Goal: Task Accomplishment & Management: Use online tool/utility

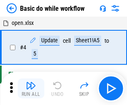
click at [31, 89] on img "button" at bounding box center [31, 86] width 10 height 10
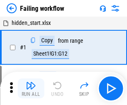
click at [31, 89] on img "button" at bounding box center [31, 86] width 10 height 10
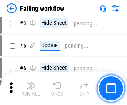
scroll to position [177, 0]
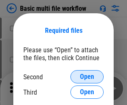
click at [87, 77] on span "Open" at bounding box center [87, 77] width 14 height 7
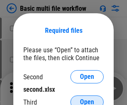
click at [87, 99] on span "Open" at bounding box center [87, 102] width 14 height 7
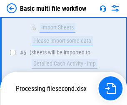
scroll to position [230, 0]
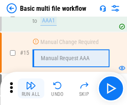
click at [31, 89] on img "button" at bounding box center [31, 86] width 10 height 10
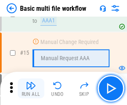
scroll to position [555, 0]
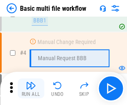
click at [31, 89] on img "button" at bounding box center [31, 86] width 10 height 10
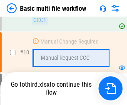
scroll to position [391, 0]
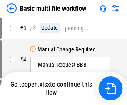
scroll to position [34, 0]
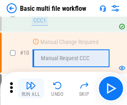
click at [31, 89] on img "button" at bounding box center [31, 86] width 10 height 10
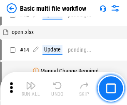
click at [31, 89] on img "button" at bounding box center [31, 86] width 10 height 10
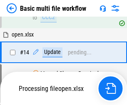
scroll to position [436, 0]
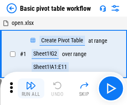
click at [31, 89] on img "button" at bounding box center [31, 86] width 10 height 10
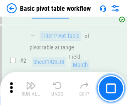
scroll to position [200, 0]
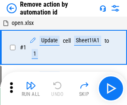
scroll to position [31, 0]
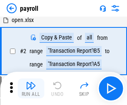
click at [31, 89] on img "button" at bounding box center [31, 86] width 10 height 10
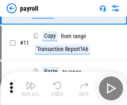
scroll to position [60, 0]
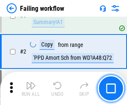
scroll to position [135, 0]
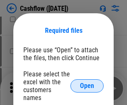
click at [87, 83] on span "Open" at bounding box center [87, 86] width 14 height 7
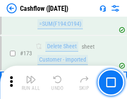
scroll to position [883, 0]
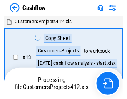
scroll to position [10, 0]
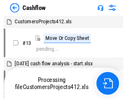
scroll to position [10, 0]
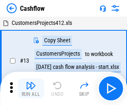
click at [31, 83] on img "button" at bounding box center [31, 86] width 10 height 10
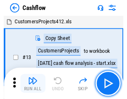
scroll to position [10, 0]
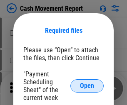
click at [87, 86] on span "Open" at bounding box center [87, 86] width 14 height 7
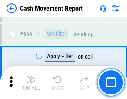
scroll to position [3822, 0]
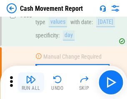
click at [31, 83] on img "button" at bounding box center [31, 80] width 10 height 10
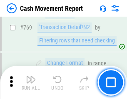
scroll to position [4634, 0]
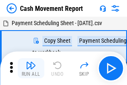
click at [31, 62] on img "button" at bounding box center [31, 65] width 10 height 10
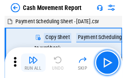
scroll to position [15, 0]
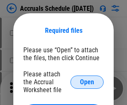
click at [87, 82] on span "Open" at bounding box center [87, 82] width 14 height 7
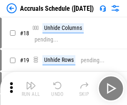
scroll to position [80, 0]
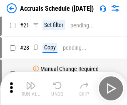
click at [31, 89] on img "button" at bounding box center [31, 86] width 10 height 10
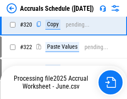
scroll to position [1551, 0]
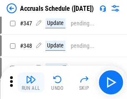
click at [31, 83] on img "button" at bounding box center [31, 80] width 10 height 10
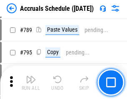
scroll to position [3503, 0]
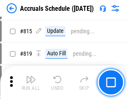
click at [31, 83] on img "button" at bounding box center [31, 80] width 10 height 10
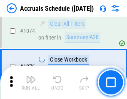
scroll to position [4994, 0]
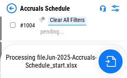
scroll to position [4284, 0]
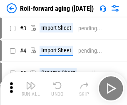
click at [31, 83] on img "button" at bounding box center [31, 86] width 10 height 10
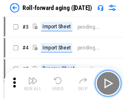
scroll to position [1, 0]
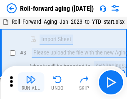
click at [31, 83] on img "button" at bounding box center [31, 80] width 10 height 10
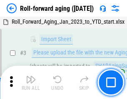
scroll to position [54, 0]
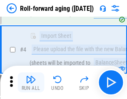
click at [31, 83] on img "button" at bounding box center [31, 80] width 10 height 10
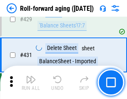
scroll to position [2892, 0]
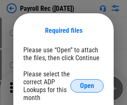
click at [87, 86] on span "Open" at bounding box center [87, 86] width 14 height 7
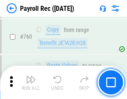
scroll to position [5043, 0]
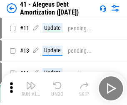
click at [31, 89] on img "button" at bounding box center [31, 86] width 10 height 10
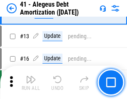
scroll to position [103, 0]
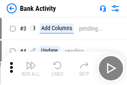
click at [31, 68] on img "button" at bounding box center [31, 65] width 10 height 10
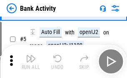
scroll to position [44, 0]
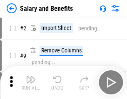
click at [31, 83] on img "button" at bounding box center [31, 80] width 10 height 10
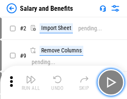
scroll to position [11, 0]
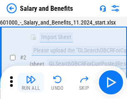
click at [31, 83] on img "button" at bounding box center [31, 80] width 10 height 10
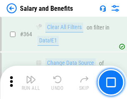
scroll to position [3927, 0]
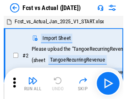
scroll to position [11, 0]
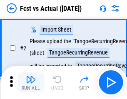
click at [31, 83] on img "button" at bounding box center [31, 80] width 10 height 10
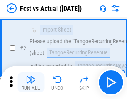
click at [31, 83] on img "button" at bounding box center [31, 80] width 10 height 10
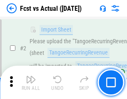
scroll to position [78, 0]
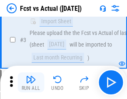
click at [31, 83] on img "button" at bounding box center [31, 80] width 10 height 10
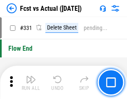
scroll to position [3991, 0]
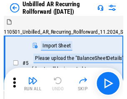
scroll to position [18, 0]
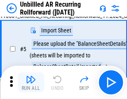
click at [31, 83] on img "button" at bounding box center [31, 80] width 10 height 10
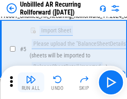
click at [31, 83] on img "button" at bounding box center [31, 80] width 10 height 10
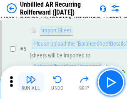
scroll to position [78, 0]
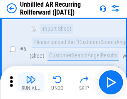
click at [31, 83] on img "button" at bounding box center [31, 80] width 10 height 10
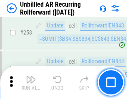
scroll to position [2832, 0]
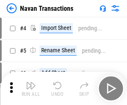
click at [31, 83] on img "button" at bounding box center [31, 86] width 10 height 10
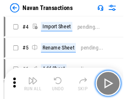
scroll to position [13, 0]
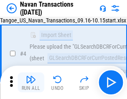
click at [31, 83] on img "button" at bounding box center [31, 80] width 10 height 10
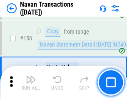
scroll to position [2703, 0]
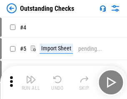
click at [31, 83] on img "button" at bounding box center [31, 80] width 10 height 10
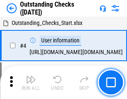
scroll to position [35, 0]
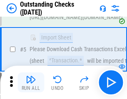
click at [31, 83] on img "button" at bounding box center [31, 80] width 10 height 10
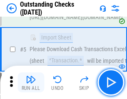
scroll to position [87, 0]
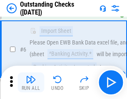
click at [31, 83] on img "button" at bounding box center [31, 80] width 10 height 10
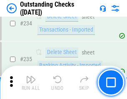
scroll to position [2532, 0]
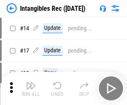
click at [31, 89] on img "button" at bounding box center [31, 86] width 10 height 10
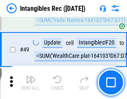
scroll to position [325, 0]
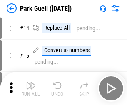
click at [31, 83] on img "button" at bounding box center [31, 86] width 10 height 10
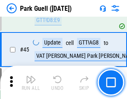
scroll to position [1043, 0]
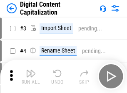
click at [31, 70] on img "button" at bounding box center [31, 73] width 10 height 10
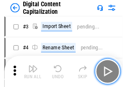
scroll to position [24, 0]
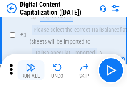
click at [31, 70] on img "button" at bounding box center [31, 67] width 10 height 10
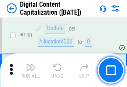
scroll to position [884, 0]
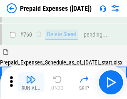
click at [31, 83] on img "button" at bounding box center [31, 80] width 10 height 10
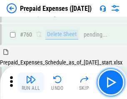
scroll to position [2311, 0]
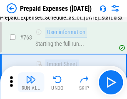
click at [31, 83] on img "button" at bounding box center [31, 80] width 10 height 10
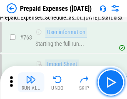
scroll to position [2360, 0]
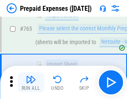
click at [31, 83] on img "button" at bounding box center [31, 80] width 10 height 10
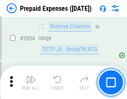
scroll to position [8716, 0]
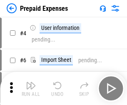
click at [31, 89] on img "button" at bounding box center [31, 86] width 10 height 10
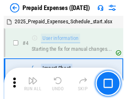
scroll to position [37, 0]
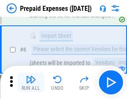
click at [31, 83] on img "button" at bounding box center [31, 80] width 10 height 10
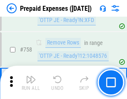
scroll to position [2971, 0]
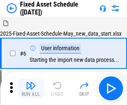
click at [31, 89] on img "button" at bounding box center [31, 86] width 10 height 10
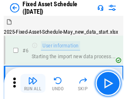
scroll to position [45, 0]
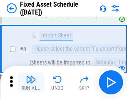
click at [31, 83] on img "button" at bounding box center [31, 80] width 10 height 10
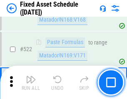
scroll to position [2898, 0]
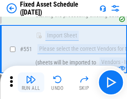
click at [31, 83] on img "button" at bounding box center [31, 80] width 10 height 10
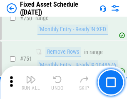
scroll to position [4065, 0]
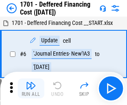
click at [31, 89] on img "button" at bounding box center [31, 86] width 10 height 10
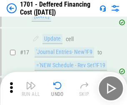
scroll to position [100, 0]
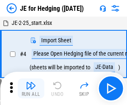
click at [31, 83] on img "button" at bounding box center [31, 86] width 10 height 10
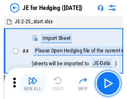
scroll to position [1, 0]
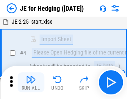
click at [31, 83] on img "button" at bounding box center [31, 80] width 10 height 10
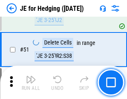
scroll to position [540, 0]
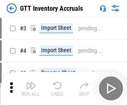
click at [31, 83] on img "button" at bounding box center [31, 86] width 10 height 10
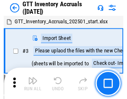
scroll to position [1, 0]
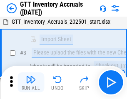
click at [31, 83] on img "button" at bounding box center [31, 80] width 10 height 10
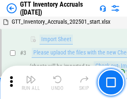
scroll to position [54, 0]
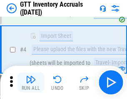
click at [31, 83] on img "button" at bounding box center [31, 80] width 10 height 10
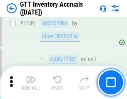
scroll to position [6809, 0]
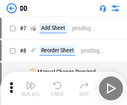
click at [31, 89] on img "button" at bounding box center [31, 86] width 10 height 10
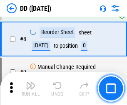
scroll to position [80, 0]
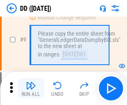
click at [31, 89] on img "button" at bounding box center [31, 86] width 10 height 10
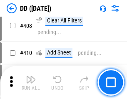
scroll to position [3731, 0]
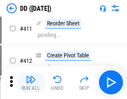
click at [31, 83] on img "button" at bounding box center [31, 80] width 10 height 10
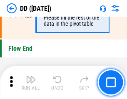
scroll to position [3991, 0]
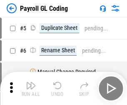
click at [31, 89] on img "button" at bounding box center [31, 86] width 10 height 10
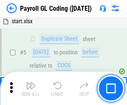
scroll to position [100, 0]
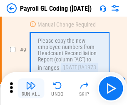
click at [31, 89] on img "button" at bounding box center [31, 86] width 10 height 10
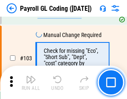
scroll to position [1956, 0]
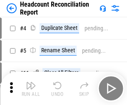
click at [31, 89] on img "button" at bounding box center [31, 86] width 10 height 10
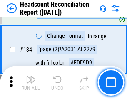
scroll to position [1002, 0]
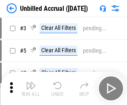
click at [31, 89] on img "button" at bounding box center [31, 86] width 10 height 10
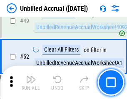
scroll to position [756, 0]
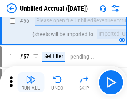
click at [31, 83] on img "button" at bounding box center [31, 80] width 10 height 10
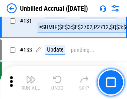
scroll to position [2484, 0]
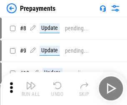
click at [31, 89] on img "button" at bounding box center [31, 86] width 10 height 10
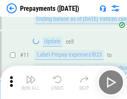
scroll to position [52, 0]
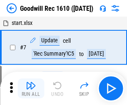
click at [31, 89] on img "button" at bounding box center [31, 86] width 10 height 10
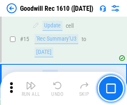
scroll to position [143, 0]
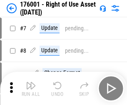
click at [31, 89] on img "button" at bounding box center [31, 86] width 10 height 10
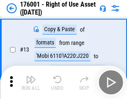
scroll to position [54, 0]
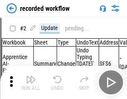
click at [31, 83] on img "button" at bounding box center [31, 80] width 10 height 10
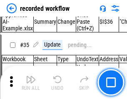
scroll to position [2606, 0]
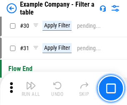
scroll to position [763, 0]
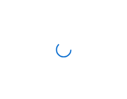
scroll to position [13, 0]
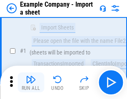
click at [31, 83] on img "button" at bounding box center [31, 80] width 10 height 10
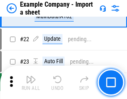
scroll to position [184, 0]
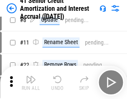
click at [31, 83] on img "button" at bounding box center [31, 80] width 10 height 10
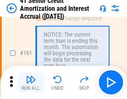
click at [31, 83] on img "button" at bounding box center [31, 80] width 10 height 10
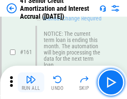
scroll to position [892, 0]
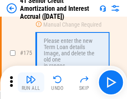
click at [31, 83] on img "button" at bounding box center [31, 80] width 10 height 10
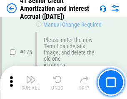
scroll to position [976, 0]
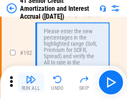
click at [31, 83] on img "button" at bounding box center [31, 80] width 10 height 10
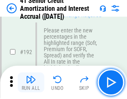
scroll to position [1064, 0]
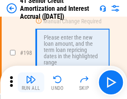
click at [31, 83] on img "button" at bounding box center [31, 80] width 10 height 10
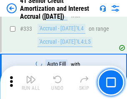
scroll to position [2130, 0]
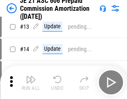
click at [31, 83] on img "button" at bounding box center [31, 80] width 10 height 10
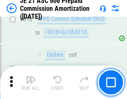
scroll to position [1557, 0]
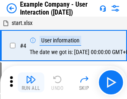
click at [31, 83] on img "button" at bounding box center [31, 80] width 10 height 10
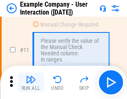
click at [31, 83] on img "button" at bounding box center [31, 80] width 10 height 10
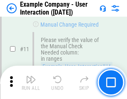
scroll to position [181, 0]
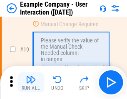
click at [31, 83] on img "button" at bounding box center [31, 80] width 10 height 10
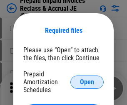
click at [87, 82] on span "Open" at bounding box center [87, 82] width 14 height 7
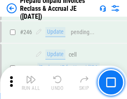
scroll to position [1126, 0]
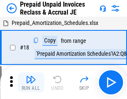
click at [31, 83] on img "button" at bounding box center [31, 80] width 10 height 10
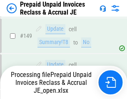
scroll to position [725, 0]
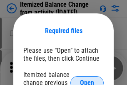
click at [87, 79] on span "Open" at bounding box center [87, 82] width 14 height 7
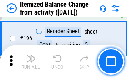
scroll to position [1605, 0]
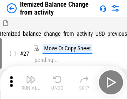
scroll to position [13, 0]
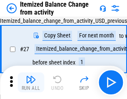
click at [31, 83] on img "button" at bounding box center [31, 80] width 10 height 10
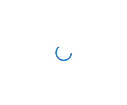
scroll to position [4, 0]
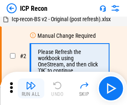
click at [31, 89] on img "button" at bounding box center [31, 86] width 10 height 10
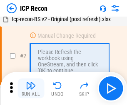
click at [31, 89] on img "button" at bounding box center [31, 86] width 10 height 10
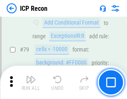
scroll to position [817, 0]
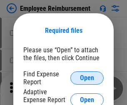
click at [87, 78] on span "Open" at bounding box center [87, 78] width 14 height 7
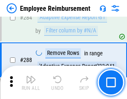
scroll to position [2267, 0]
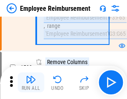
click at [31, 83] on img "button" at bounding box center [31, 80] width 10 height 10
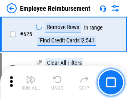
scroll to position [4993, 0]
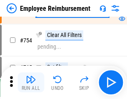
click at [31, 83] on img "button" at bounding box center [31, 80] width 10 height 10
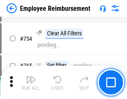
scroll to position [5850, 0]
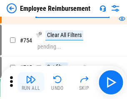
click at [31, 83] on img "button" at bounding box center [31, 80] width 10 height 10
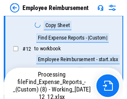
scroll to position [170, 0]
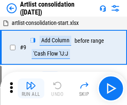
click at [31, 89] on img "button" at bounding box center [31, 86] width 10 height 10
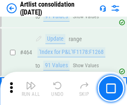
scroll to position [3651, 0]
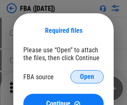
click at [87, 77] on span "Open" at bounding box center [87, 77] width 14 height 7
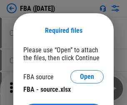
scroll to position [19, 0]
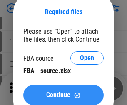
click at [63, 95] on span "Continue" at bounding box center [58, 95] width 24 height 7
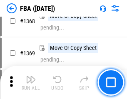
scroll to position [8955, 0]
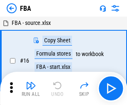
scroll to position [8, 0]
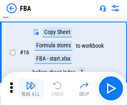
click at [31, 89] on img "button" at bounding box center [31, 86] width 10 height 10
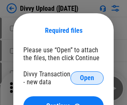
click at [87, 78] on span "Open" at bounding box center [87, 78] width 14 height 7
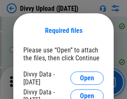
scroll to position [863, 0]
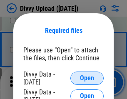
click at [87, 78] on span "Open" at bounding box center [87, 78] width 14 height 7
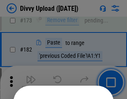
scroll to position [936, 0]
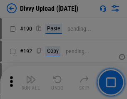
scroll to position [1052, 0]
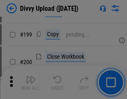
scroll to position [1212, 0]
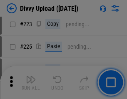
scroll to position [1664, 0]
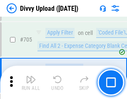
scroll to position [5704, 0]
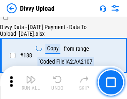
scroll to position [981, 0]
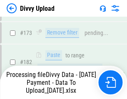
scroll to position [933, 0]
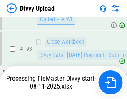
scroll to position [1165, 0]
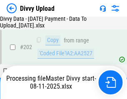
scroll to position [1349, 0]
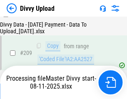
scroll to position [1533, 0]
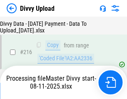
scroll to position [1717, 0]
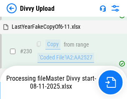
scroll to position [2069, 0]
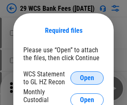
click at [87, 78] on span "Open" at bounding box center [87, 78] width 14 height 7
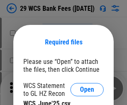
scroll to position [12, 0]
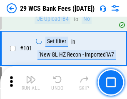
scroll to position [813, 0]
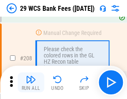
click at [31, 83] on img "button" at bounding box center [31, 80] width 10 height 10
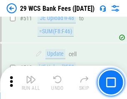
scroll to position [4195, 0]
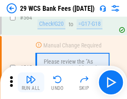
click at [31, 83] on img "button" at bounding box center [31, 80] width 10 height 10
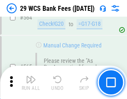
scroll to position [4510, 0]
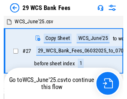
scroll to position [1, 0]
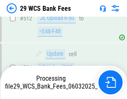
scroll to position [4402, 0]
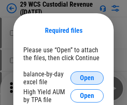
click at [87, 78] on span "Open" at bounding box center [87, 78] width 14 height 7
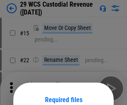
scroll to position [70, 0]
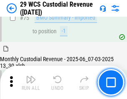
scroll to position [871, 0]
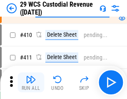
click at [31, 83] on img "button" at bounding box center [31, 80] width 10 height 10
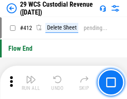
scroll to position [3982, 0]
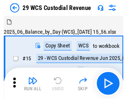
scroll to position [20, 0]
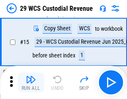
click at [31, 83] on img "button" at bounding box center [31, 80] width 10 height 10
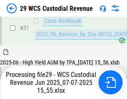
scroll to position [428, 0]
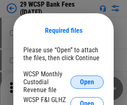
click at [87, 82] on span "Open" at bounding box center [87, 82] width 14 height 7
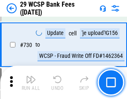
scroll to position [4202, 0]
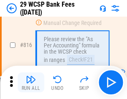
click at [31, 83] on img "button" at bounding box center [31, 80] width 10 height 10
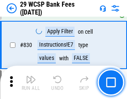
scroll to position [5291, 0]
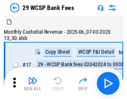
scroll to position [20, 0]
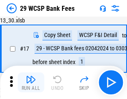
click at [31, 83] on img "button" at bounding box center [31, 80] width 10 height 10
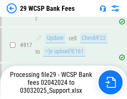
scroll to position [5127, 0]
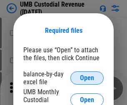
click at [87, 78] on span "Open" at bounding box center [87, 78] width 14 height 7
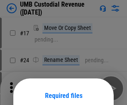
scroll to position [65, 0]
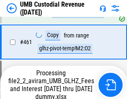
scroll to position [3217, 0]
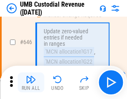
click at [31, 83] on img "button" at bounding box center [31, 80] width 10 height 10
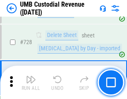
scroll to position [5144, 0]
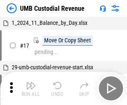
scroll to position [6, 0]
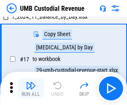
click at [31, 89] on img "button" at bounding box center [31, 86] width 10 height 10
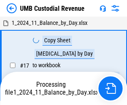
scroll to position [6, 0]
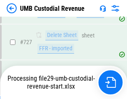
scroll to position [5125, 0]
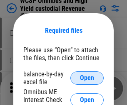
click at [87, 78] on span "Open" at bounding box center [87, 78] width 14 height 7
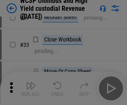
scroll to position [191, 0]
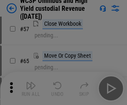
scroll to position [364, 0]
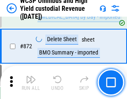
scroll to position [7057, 0]
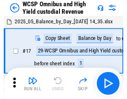
scroll to position [5, 0]
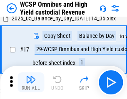
click at [31, 83] on img "button" at bounding box center [31, 80] width 10 height 10
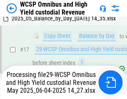
scroll to position [173, 0]
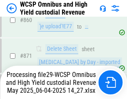
scroll to position [7038, 0]
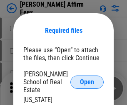
click at [87, 79] on span "Open" at bounding box center [87, 82] width 14 height 7
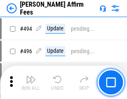
scroll to position [2267, 0]
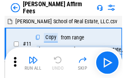
scroll to position [8, 0]
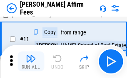
click at [31, 62] on img "button" at bounding box center [31, 59] width 10 height 10
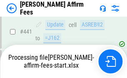
scroll to position [2187, 0]
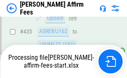
scroll to position [1928, 0]
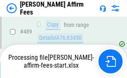
scroll to position [2199, 0]
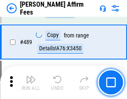
scroll to position [2176, 0]
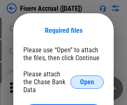
click at [87, 79] on span "Open" at bounding box center [87, 82] width 14 height 7
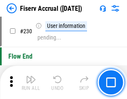
scroll to position [2642, 0]
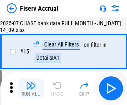
click at [31, 89] on img "button" at bounding box center [31, 86] width 10 height 10
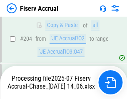
scroll to position [2583, 0]
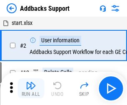
click at [31, 83] on img "button" at bounding box center [31, 86] width 10 height 10
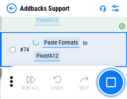
scroll to position [607, 0]
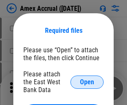
click at [87, 82] on span "Open" at bounding box center [87, 82] width 14 height 7
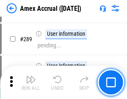
scroll to position [2283, 0]
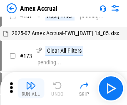
click at [31, 89] on img "button" at bounding box center [31, 86] width 10 height 10
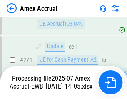
scroll to position [2485, 0]
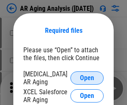
click at [87, 77] on span "Open" at bounding box center [87, 78] width 14 height 7
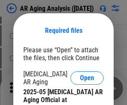
scroll to position [251, 0]
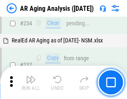
scroll to position [1293, 0]
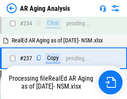
scroll to position [1283, 0]
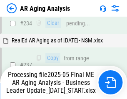
scroll to position [1283, 0]
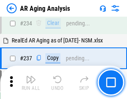
scroll to position [1283, 0]
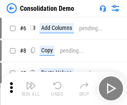
click at [31, 89] on img "button" at bounding box center [31, 86] width 10 height 10
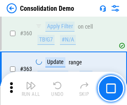
scroll to position [2795, 0]
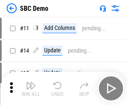
click at [31, 89] on img "button" at bounding box center [31, 86] width 10 height 10
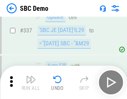
scroll to position [2194, 0]
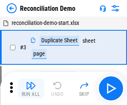
click at [31, 89] on img "button" at bounding box center [31, 86] width 10 height 10
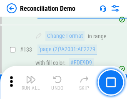
scroll to position [990, 0]
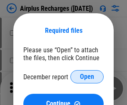
click at [87, 77] on span "Open" at bounding box center [87, 77] width 14 height 7
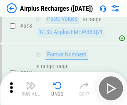
scroll to position [3588, 0]
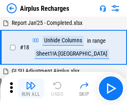
click at [31, 89] on img "button" at bounding box center [31, 86] width 10 height 10
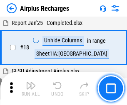
scroll to position [37, 0]
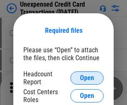
click at [87, 78] on span "Open" at bounding box center [87, 78] width 14 height 7
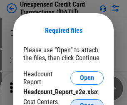
click at [87, 103] on span "Open" at bounding box center [87, 106] width 14 height 7
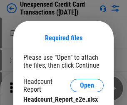
scroll to position [8, 0]
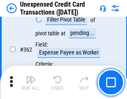
scroll to position [2144, 0]
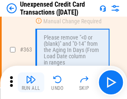
click at [31, 83] on img "button" at bounding box center [31, 80] width 10 height 10
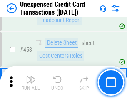
scroll to position [2844, 0]
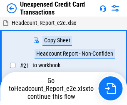
scroll to position [13, 0]
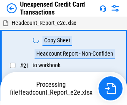
scroll to position [13, 0]
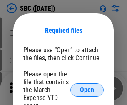
click at [87, 90] on span "Open" at bounding box center [87, 90] width 14 height 7
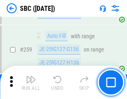
scroll to position [1629, 0]
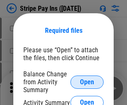
click at [87, 82] on span "Open" at bounding box center [87, 82] width 14 height 7
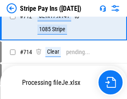
scroll to position [4274, 0]
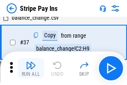
click at [31, 68] on img "button" at bounding box center [31, 65] width 10 height 10
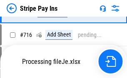
scroll to position [4305, 0]
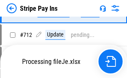
scroll to position [4164, 0]
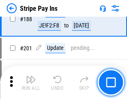
scroll to position [1187, 0]
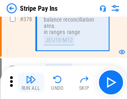
click at [31, 83] on img "button" at bounding box center [31, 80] width 10 height 10
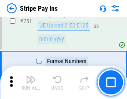
scroll to position [4294, 0]
